Goal: Transaction & Acquisition: Purchase product/service

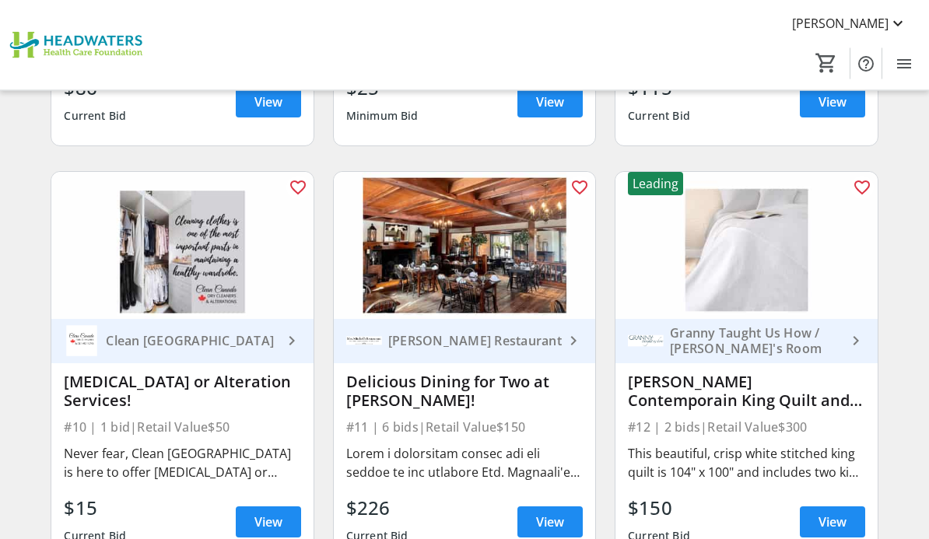
scroll to position [1274, 0]
click at [825, 517] on span "View" at bounding box center [832, 522] width 28 height 19
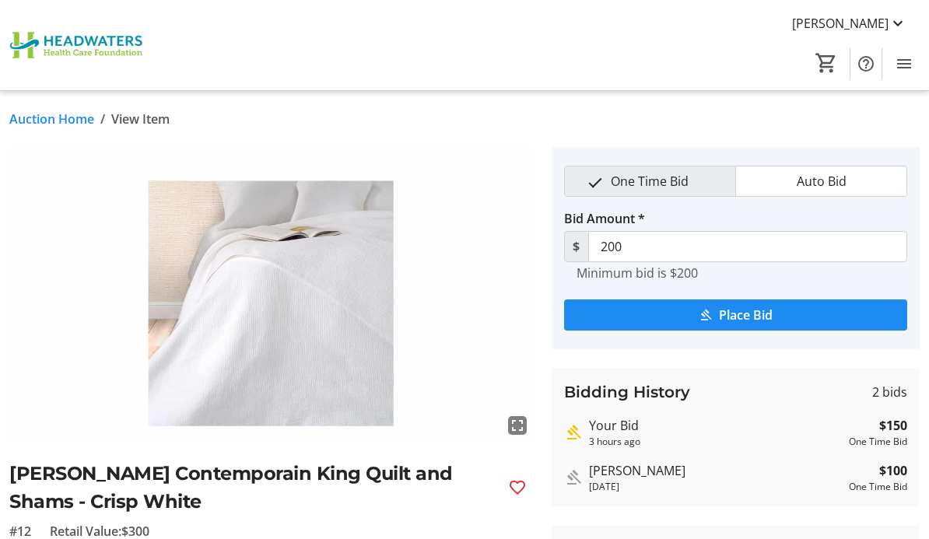
scroll to position [1274, 0]
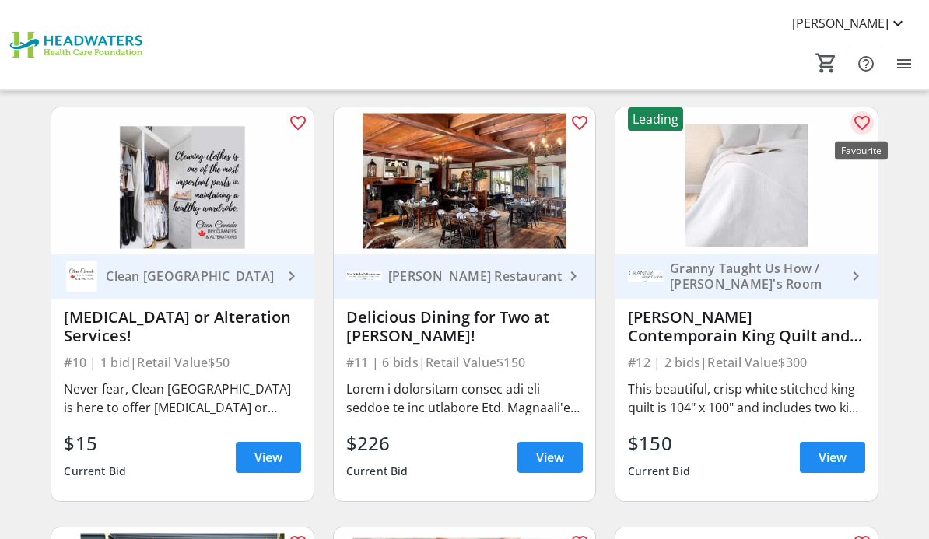
click at [856, 114] on mat-icon "favorite_outline" at bounding box center [862, 123] width 19 height 19
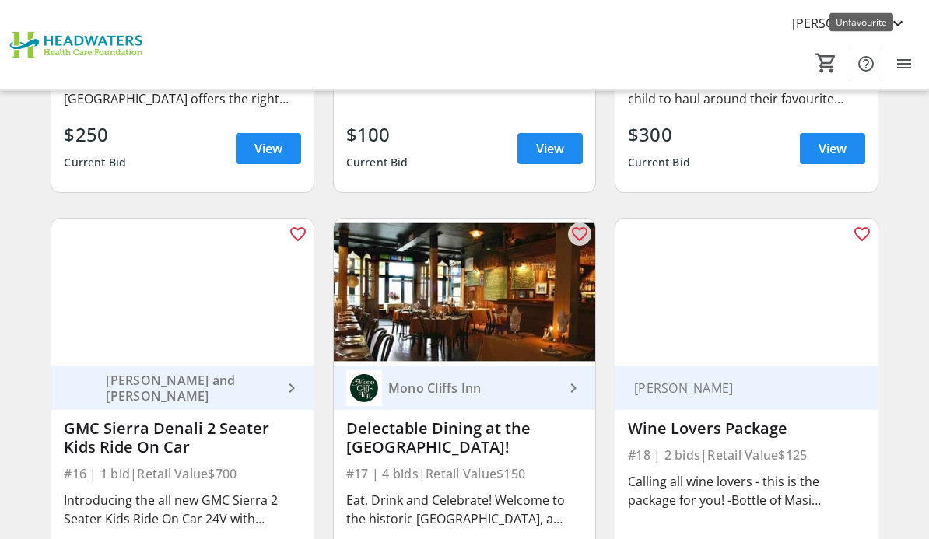
scroll to position [2068, 0]
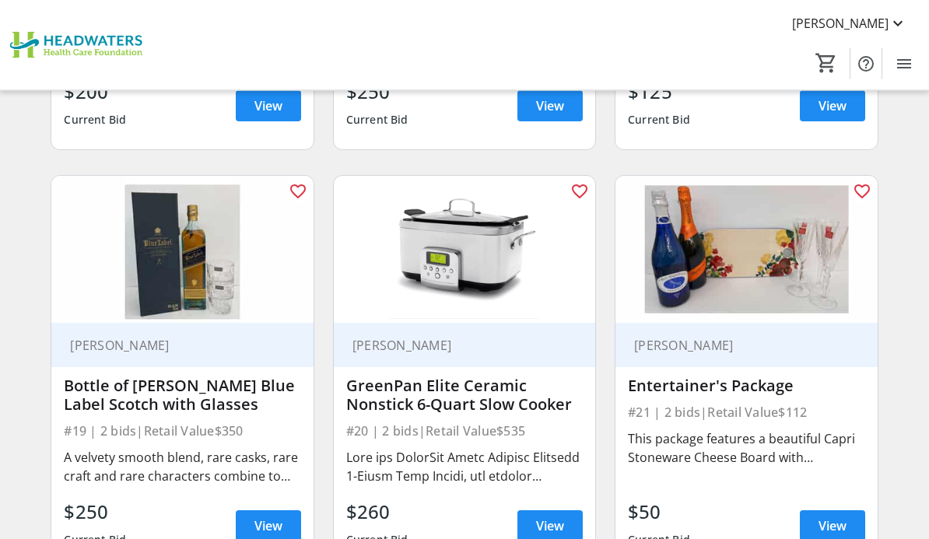
scroll to position [2531, 0]
click at [539, 527] on span "View" at bounding box center [550, 526] width 28 height 19
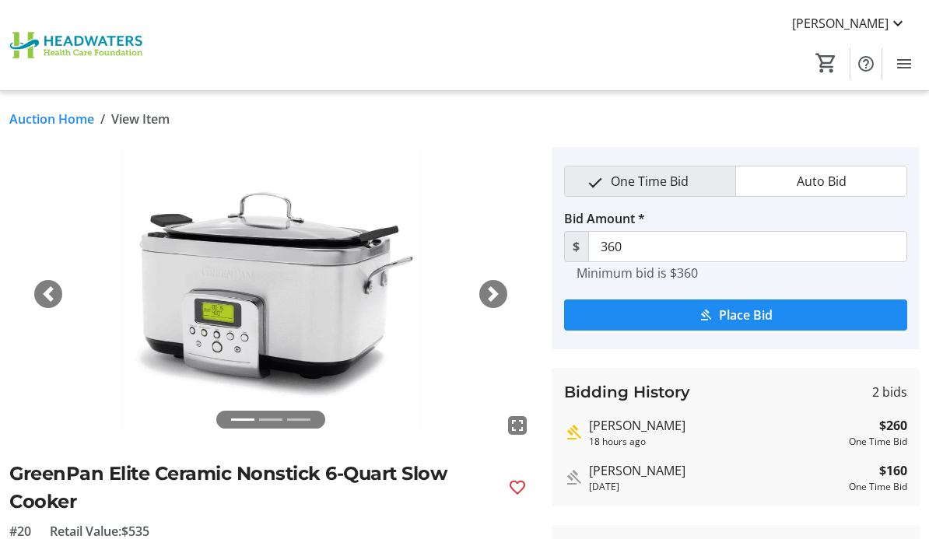
click at [496, 296] on span "button" at bounding box center [493, 294] width 16 height 16
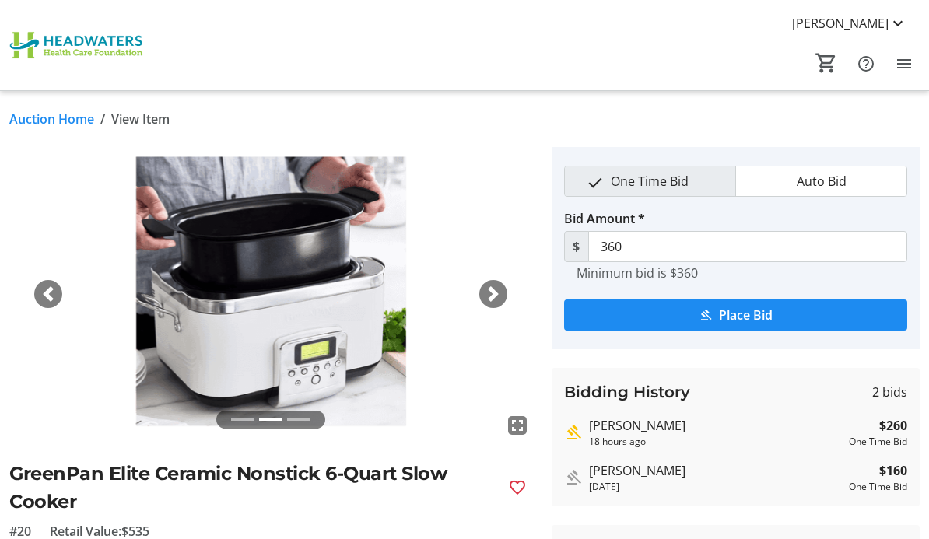
click at [46, 286] on span "button" at bounding box center [48, 294] width 16 height 16
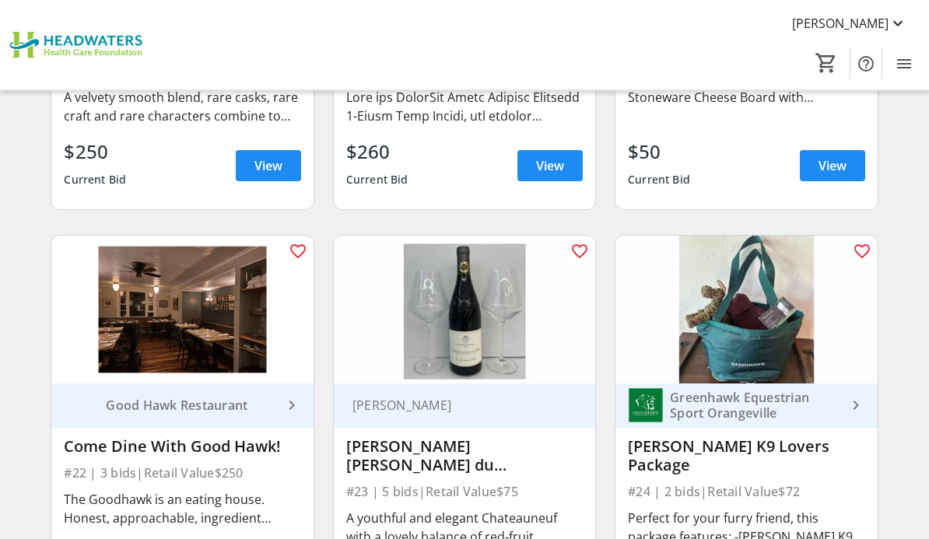
scroll to position [2891, 0]
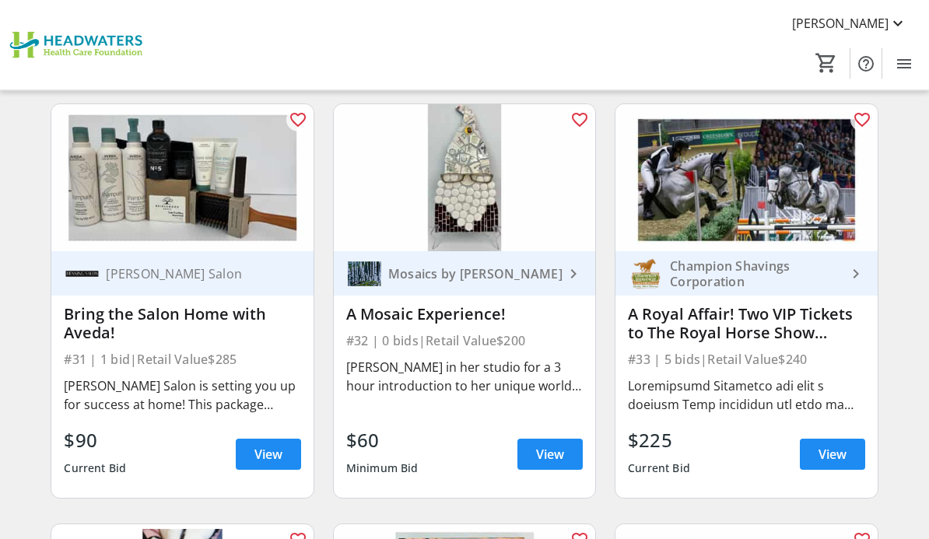
scroll to position [4284, 0]
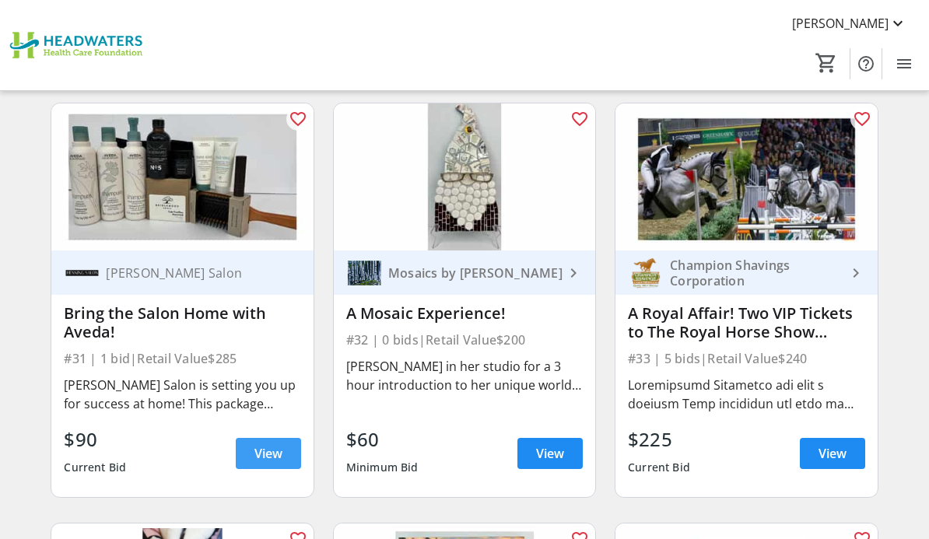
click at [279, 460] on span "View" at bounding box center [268, 453] width 28 height 19
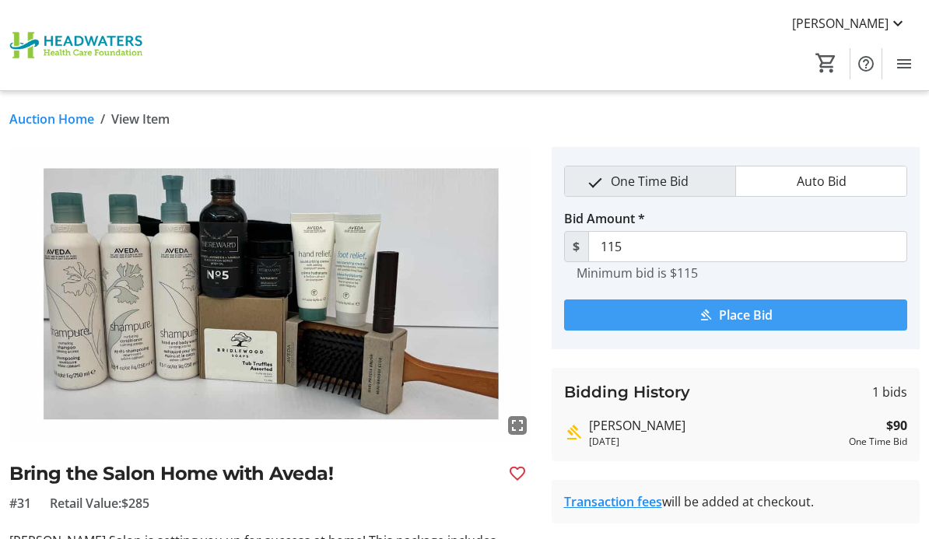
click at [723, 307] on span "Place Bid" at bounding box center [746, 315] width 54 height 19
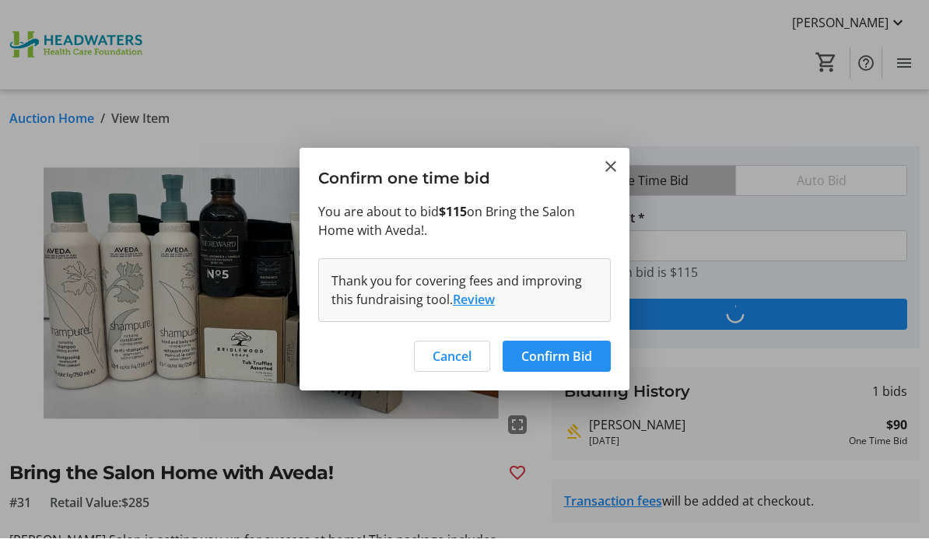
click at [584, 353] on span "Confirm Bid" at bounding box center [556, 357] width 71 height 19
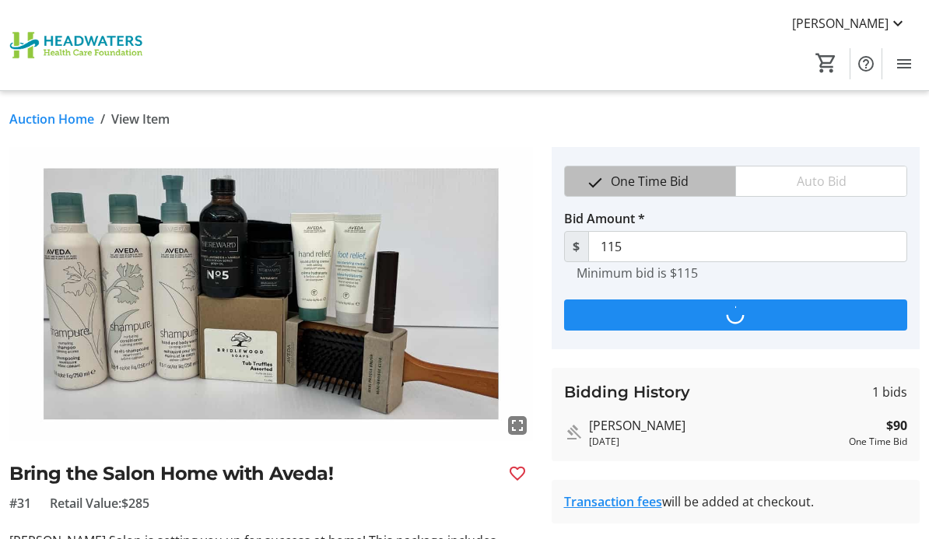
type input "140"
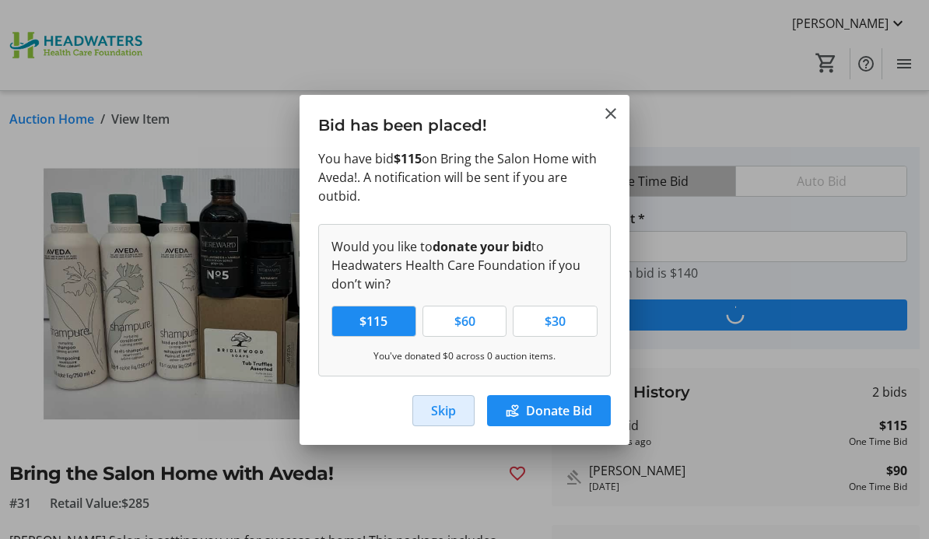
click at [433, 401] on span "Skip" at bounding box center [443, 410] width 25 height 19
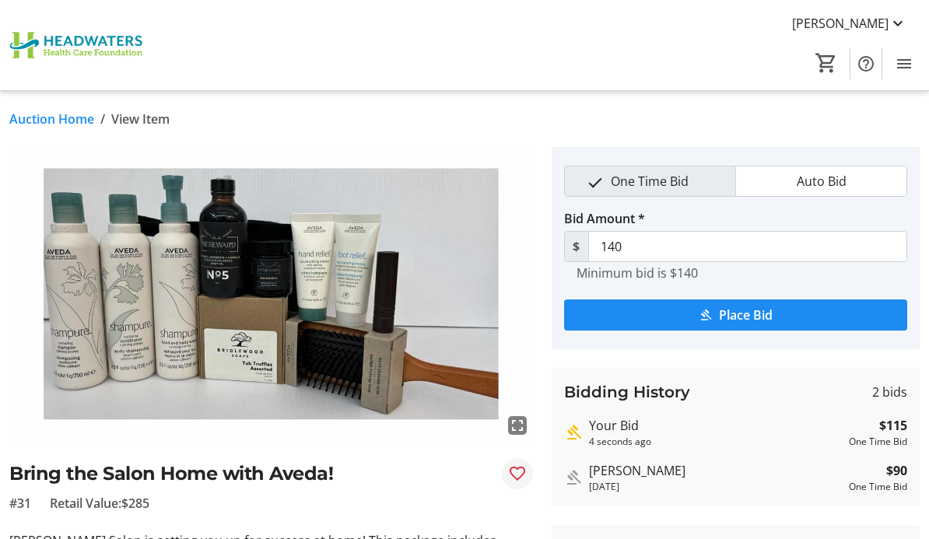
click at [519, 475] on mat-icon "Favourite" at bounding box center [517, 473] width 19 height 19
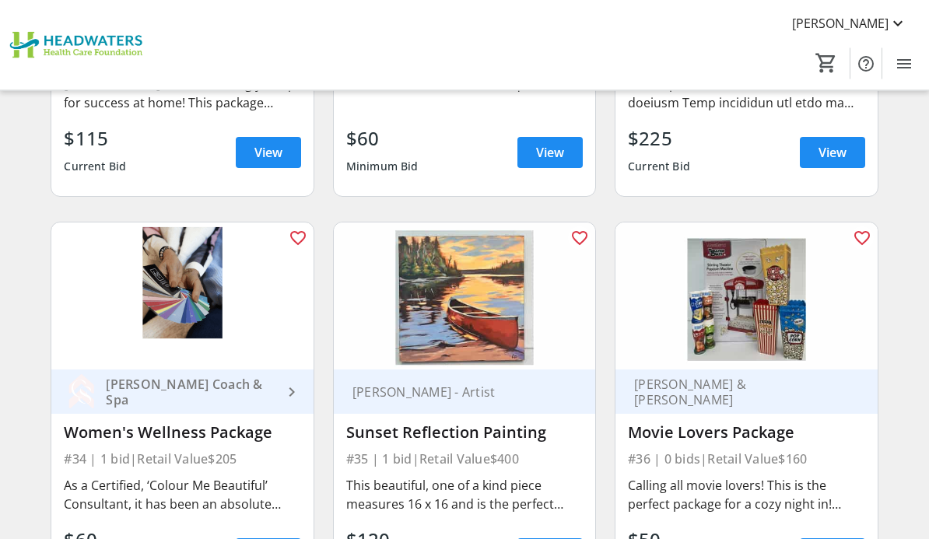
scroll to position [4623, 0]
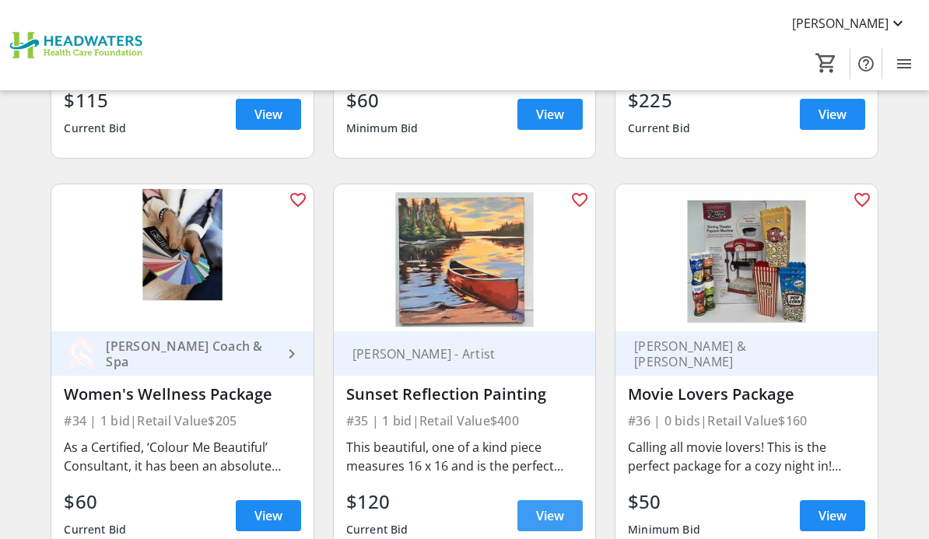
click at [543, 513] on span "View" at bounding box center [550, 515] width 28 height 19
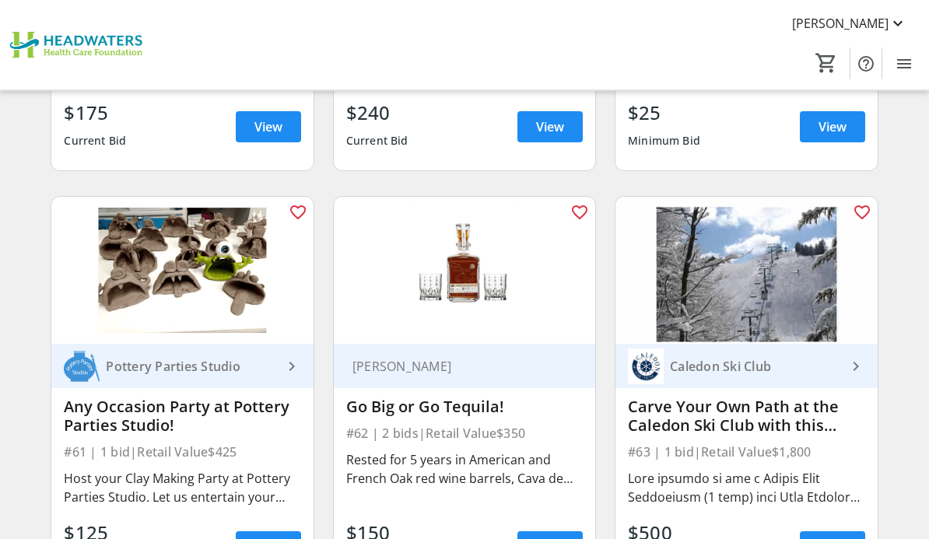
scroll to position [8373, 0]
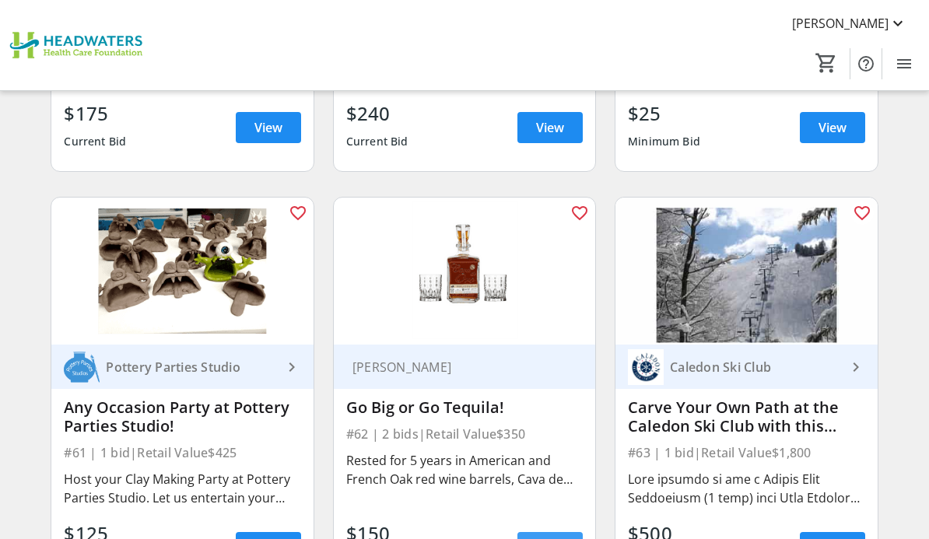
click at [534, 538] on span at bounding box center [549, 547] width 65 height 37
